Goal: Transaction & Acquisition: Book appointment/travel/reservation

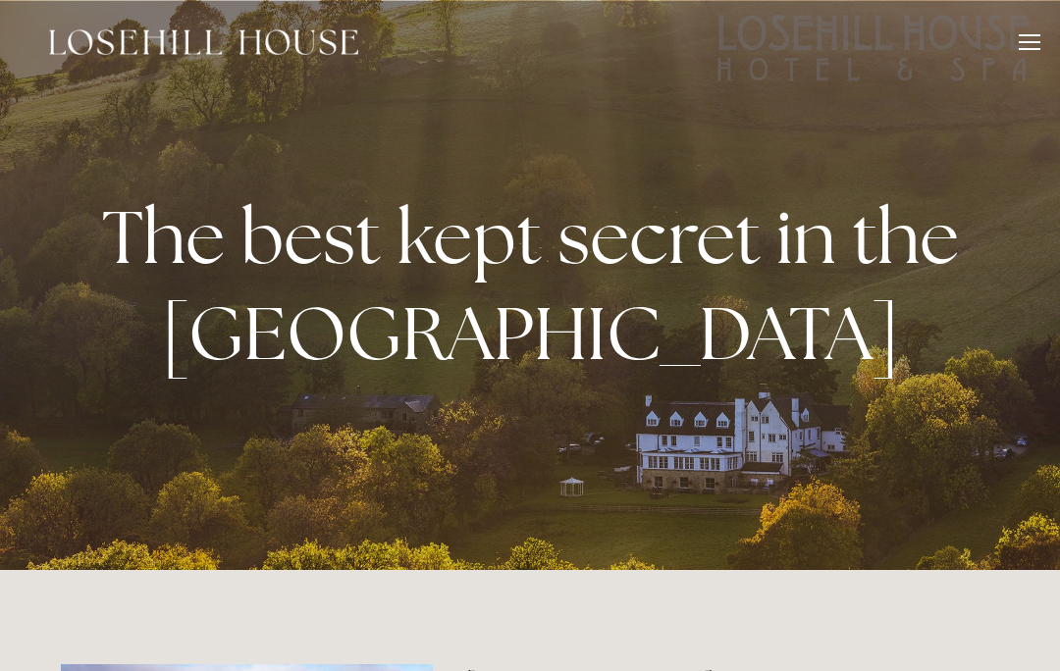
click at [1027, 47] on div at bounding box center [1029, 45] width 22 height 22
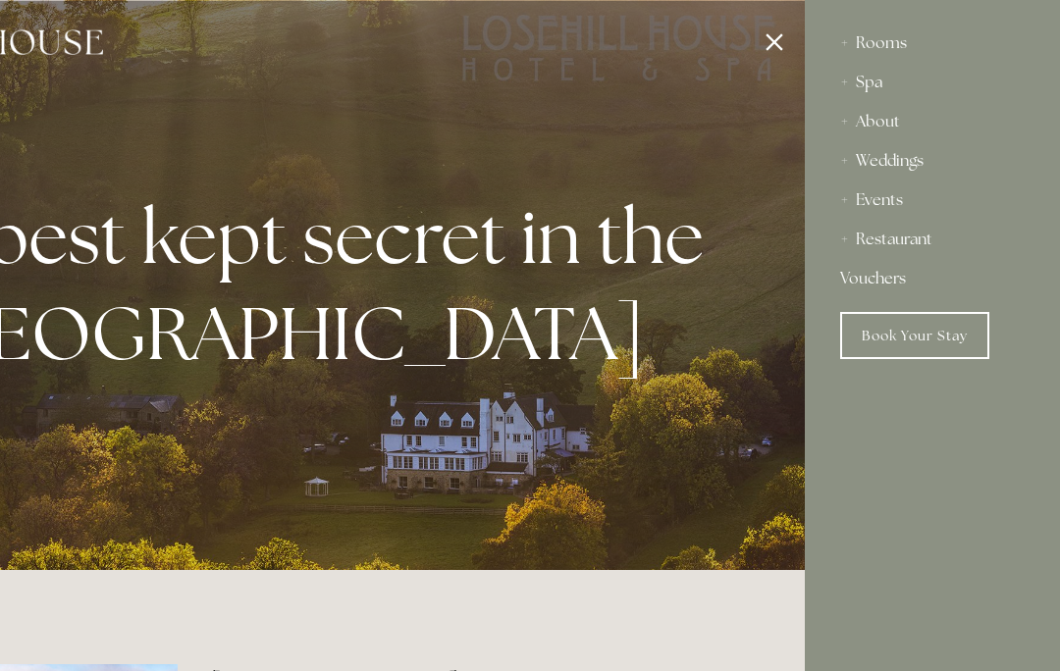
click at [877, 38] on div "Rooms" at bounding box center [932, 43] width 184 height 39
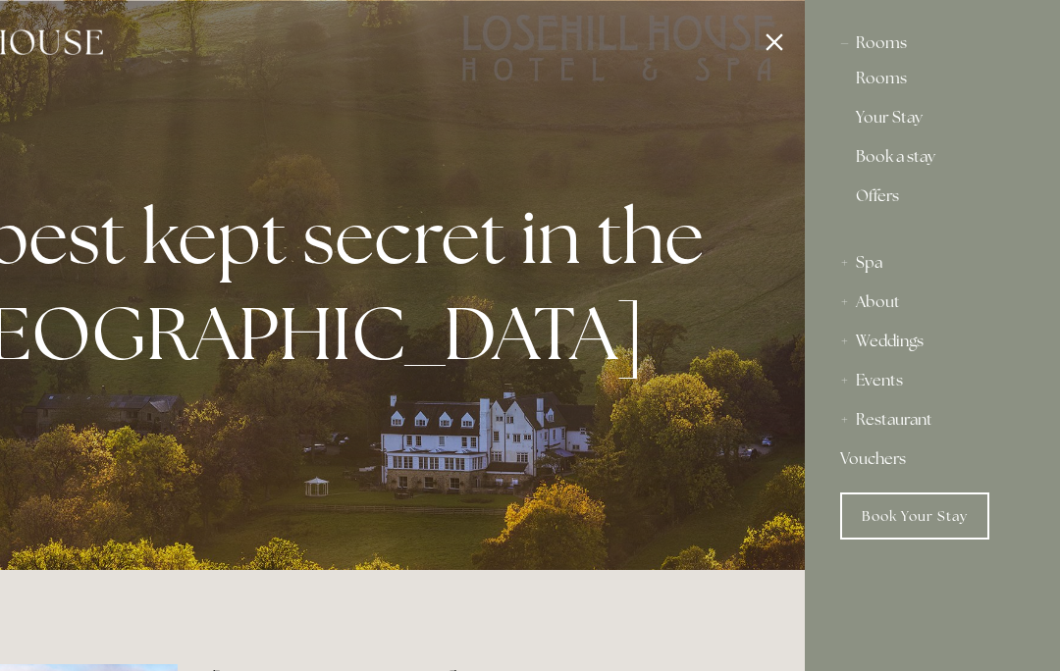
click at [886, 55] on div "Rooms" at bounding box center [932, 43] width 184 height 39
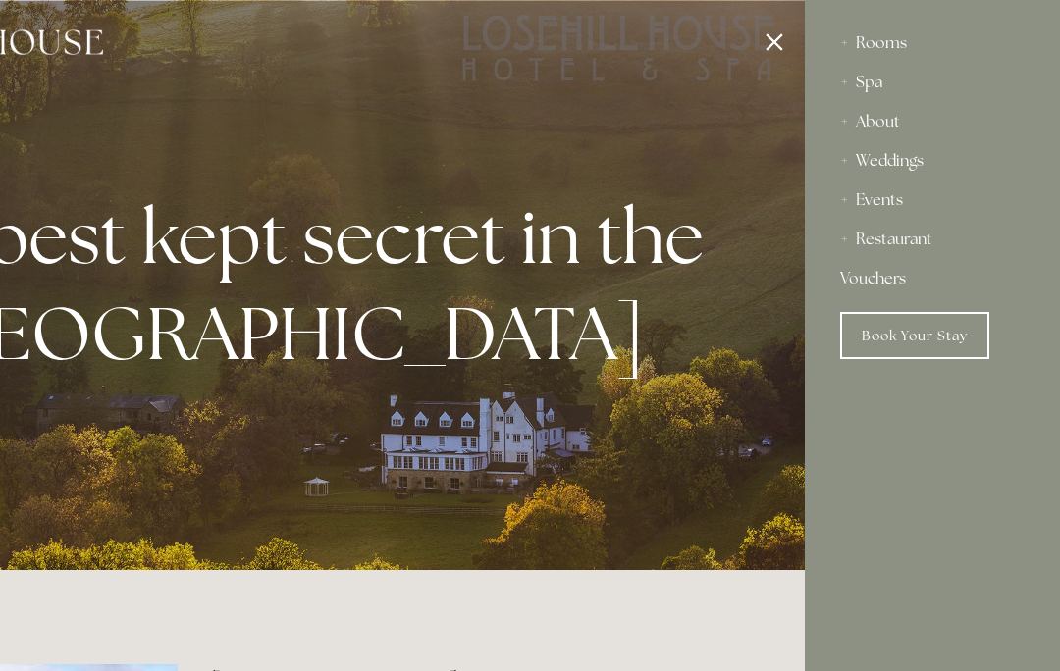
click at [899, 49] on div "Rooms" at bounding box center [932, 43] width 184 height 39
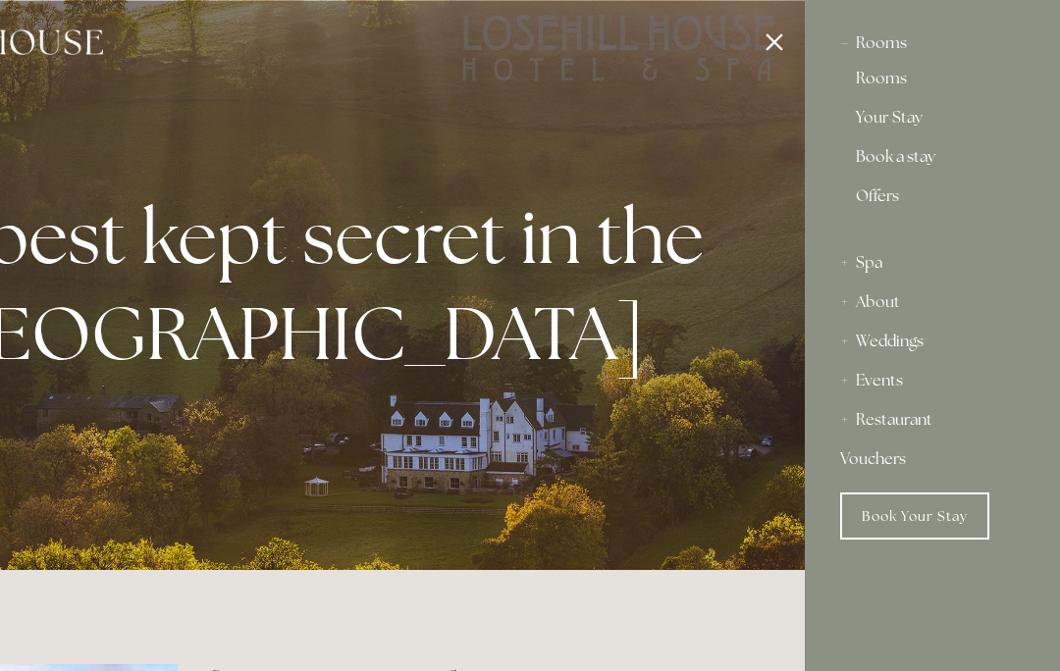
click at [880, 89] on link "Rooms" at bounding box center [931, 83] width 153 height 24
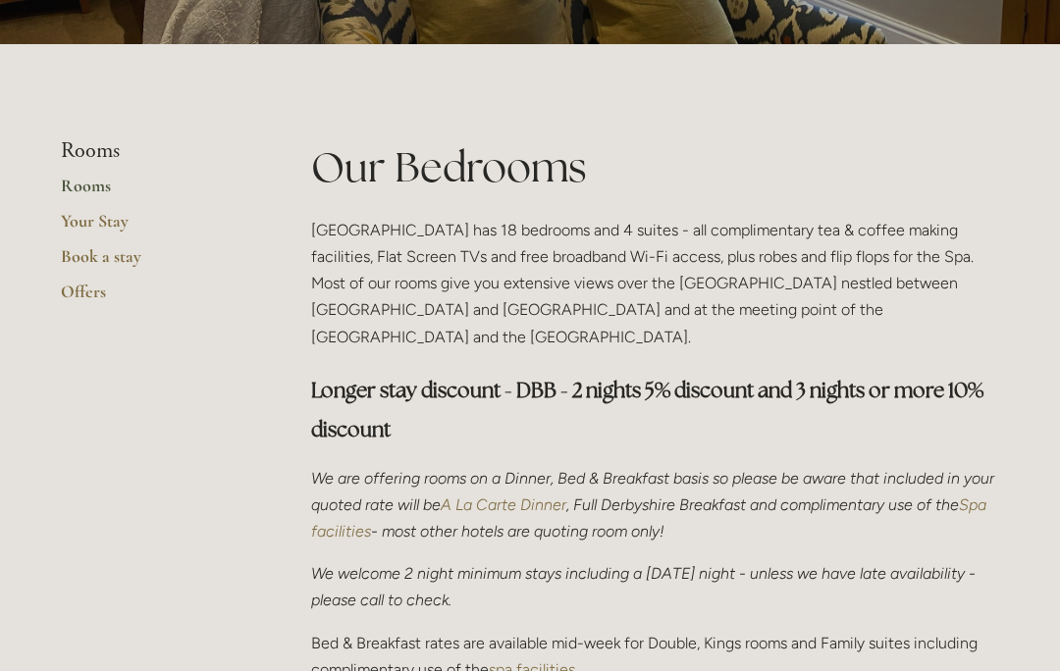
scroll to position [369, 0]
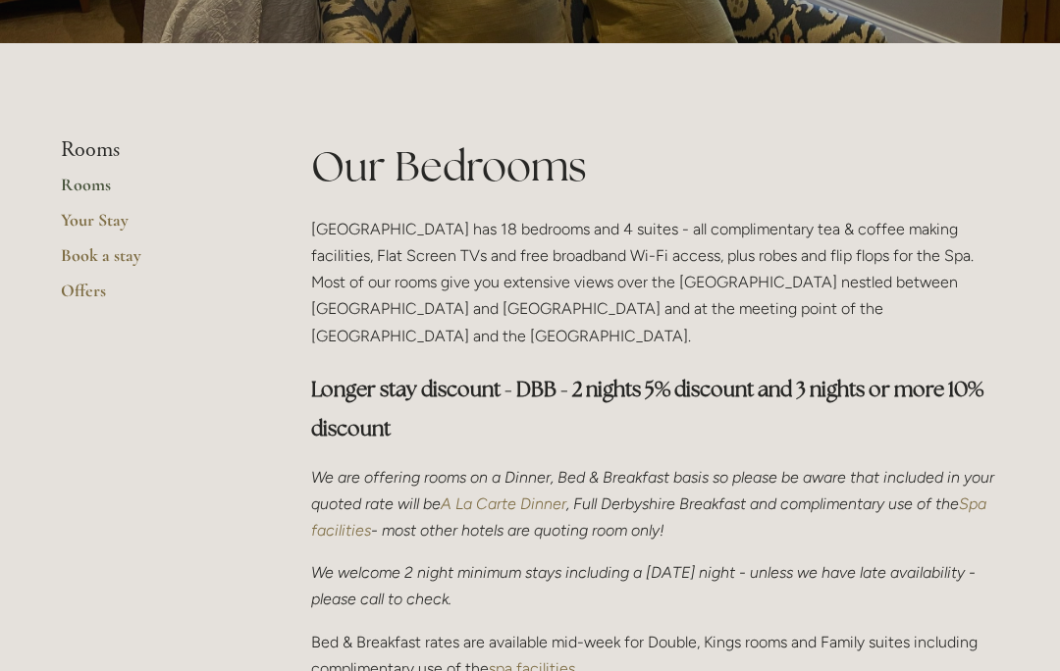
click at [117, 257] on link "Book a stay" at bounding box center [154, 261] width 187 height 35
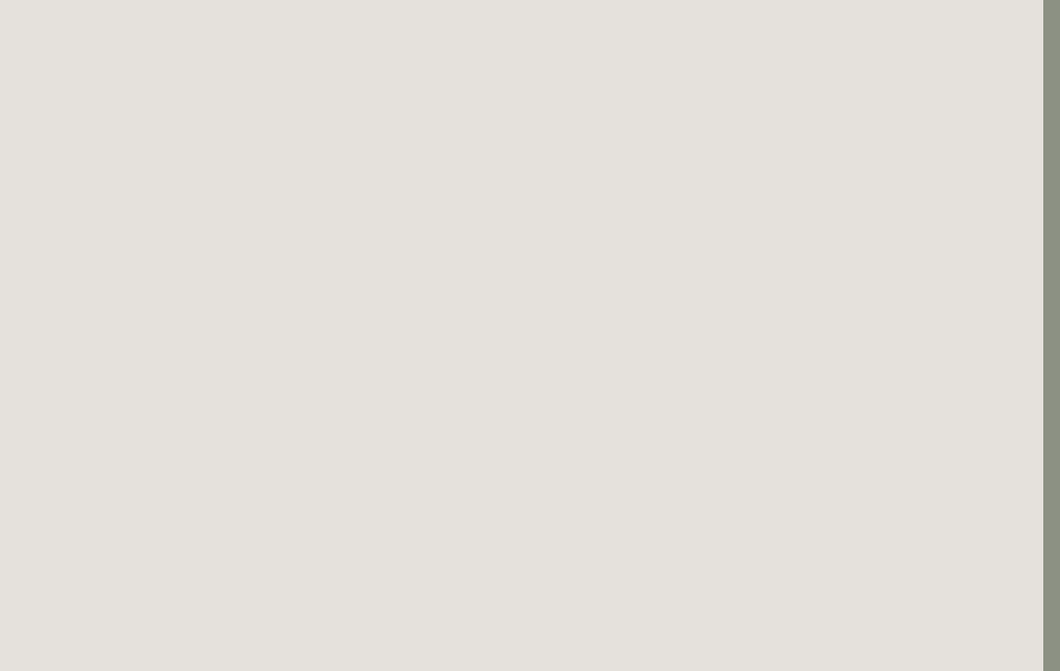
scroll to position [0, 17]
